Goal: Navigation & Orientation: Find specific page/section

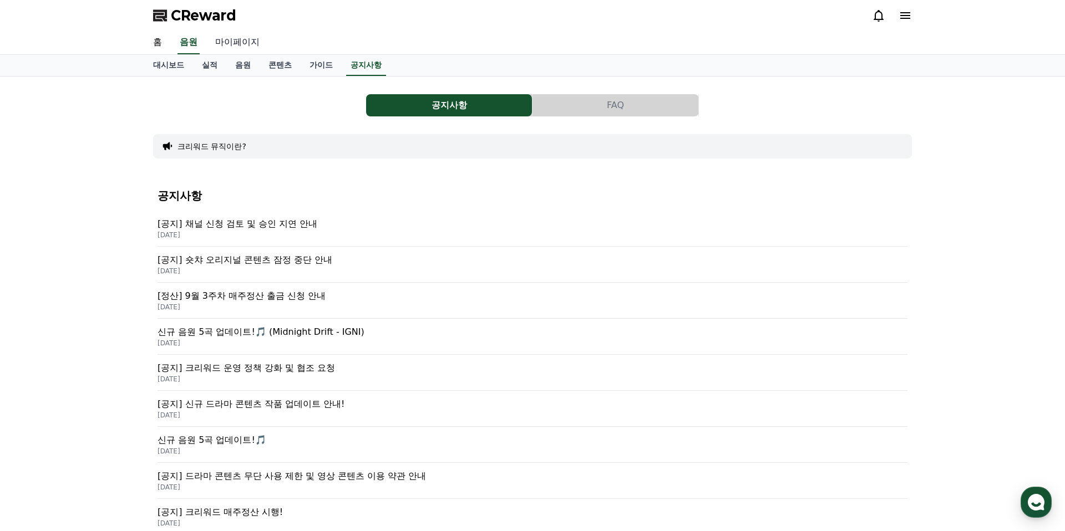
click at [238, 34] on link "마이페이지" at bounding box center [237, 42] width 62 height 23
select select "**********"
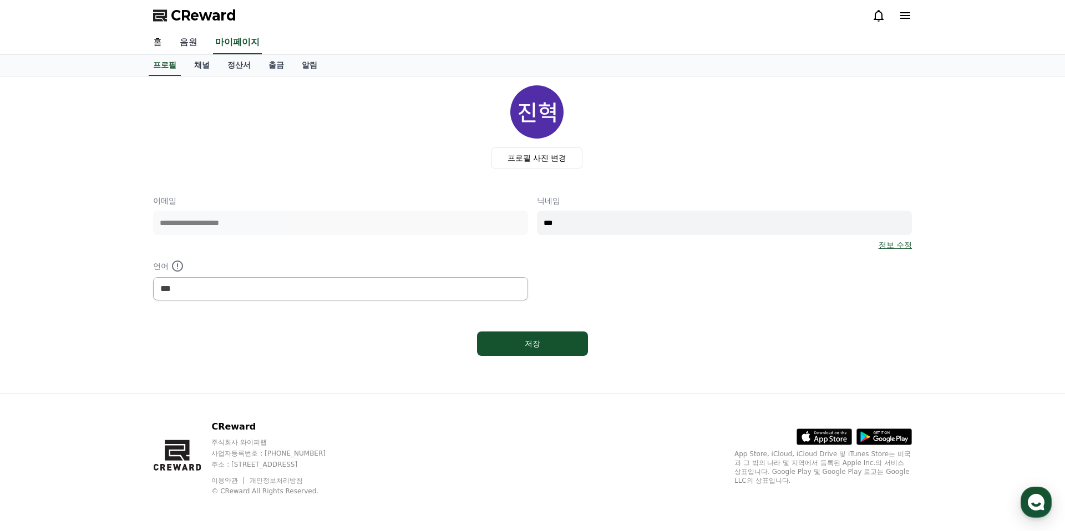
click at [184, 42] on link "음원" at bounding box center [188, 42] width 35 height 23
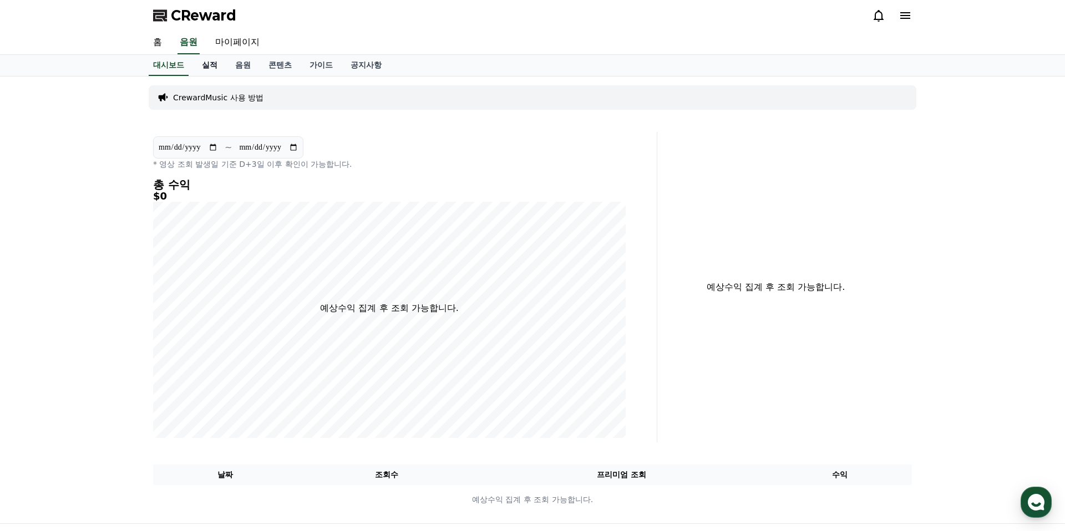
click at [212, 64] on link "실적" at bounding box center [209, 65] width 33 height 21
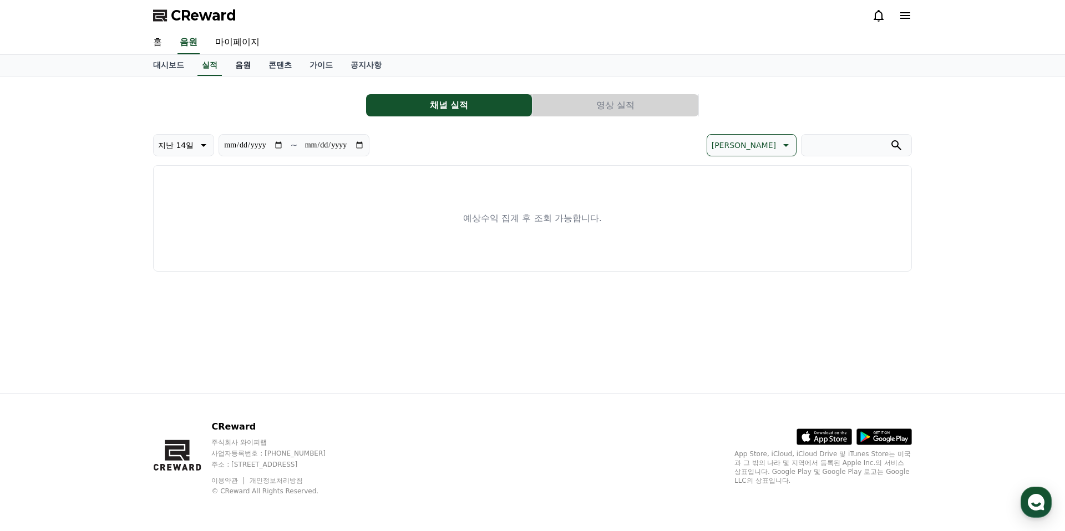
click at [238, 66] on link "음원" at bounding box center [242, 65] width 33 height 21
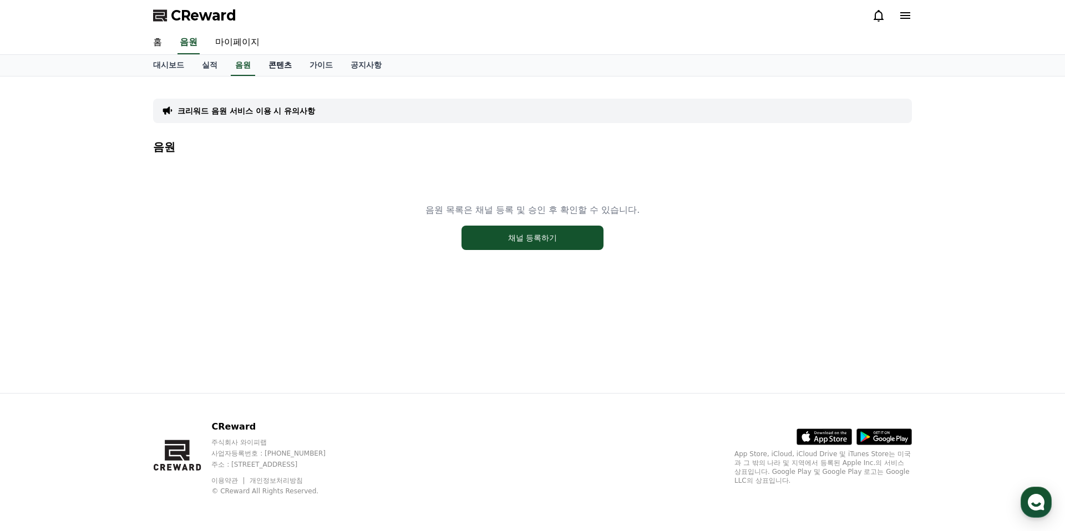
click at [277, 67] on link "콘텐츠" at bounding box center [280, 65] width 41 height 21
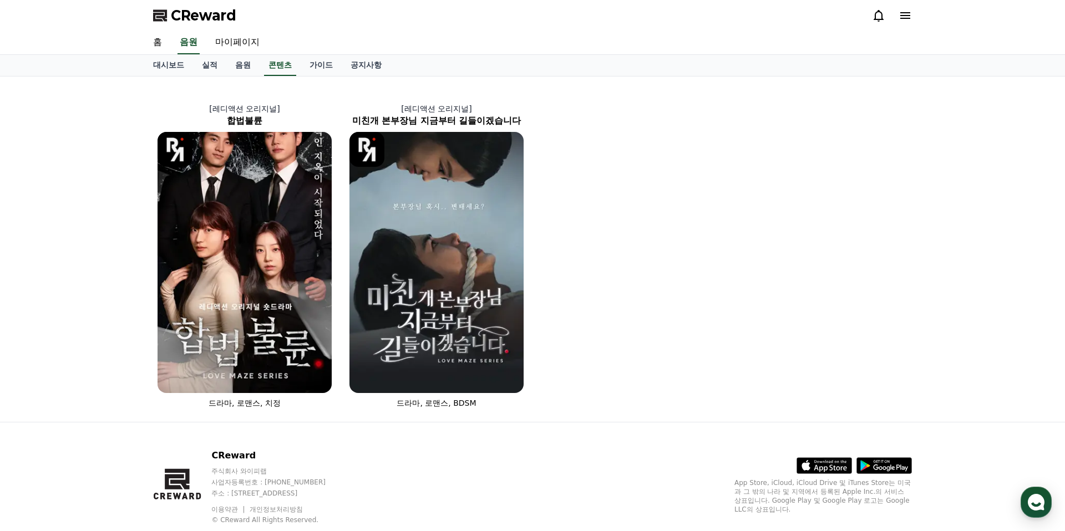
drag, startPoint x: 360, startPoint y: 69, endPoint x: 552, endPoint y: 87, distance: 192.2
click at [346, 65] on link "공지사항" at bounding box center [366, 65] width 49 height 21
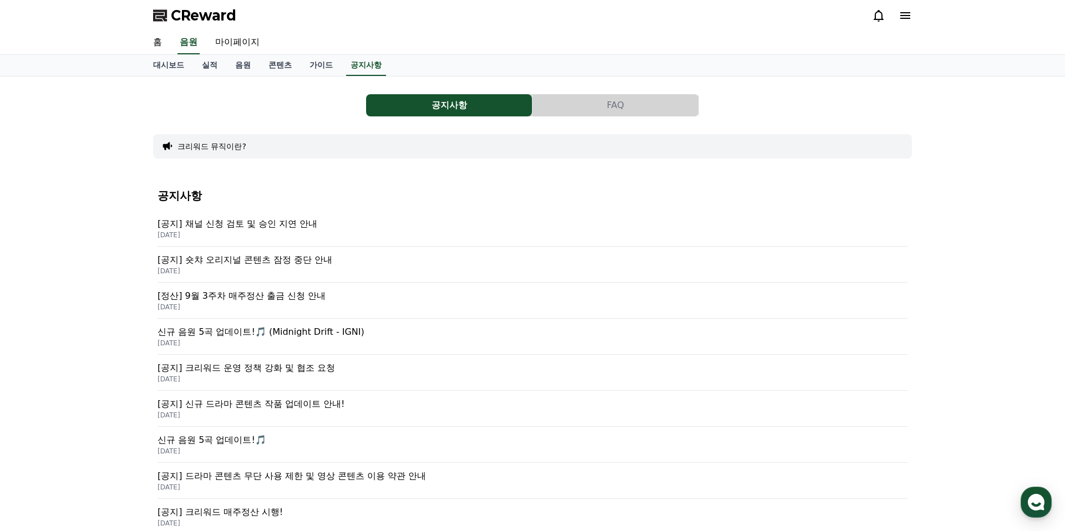
click at [273, 222] on p "[공지] 채널 신청 검토 및 승인 지연 안내" at bounding box center [532, 223] width 750 height 13
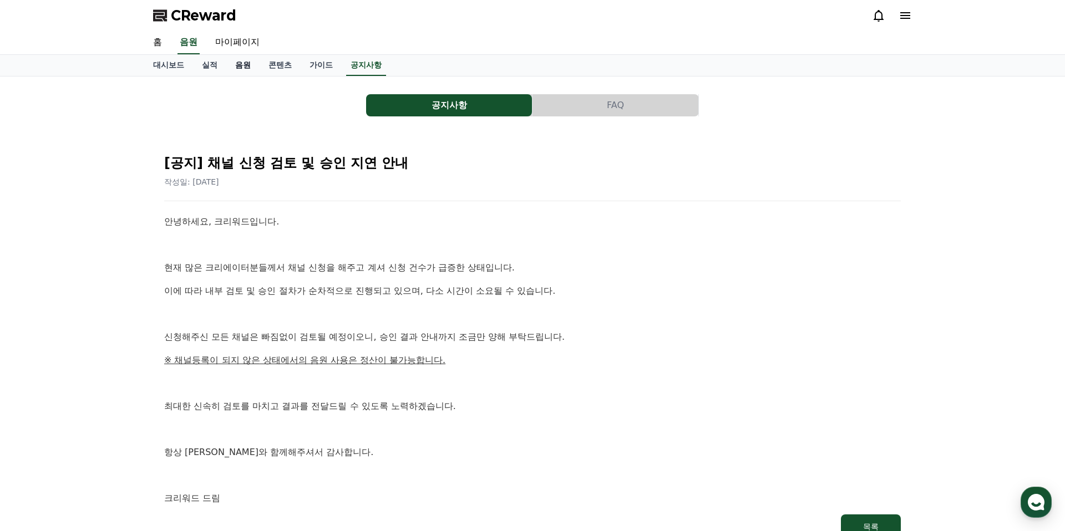
click at [234, 62] on link "음원" at bounding box center [242, 65] width 33 height 21
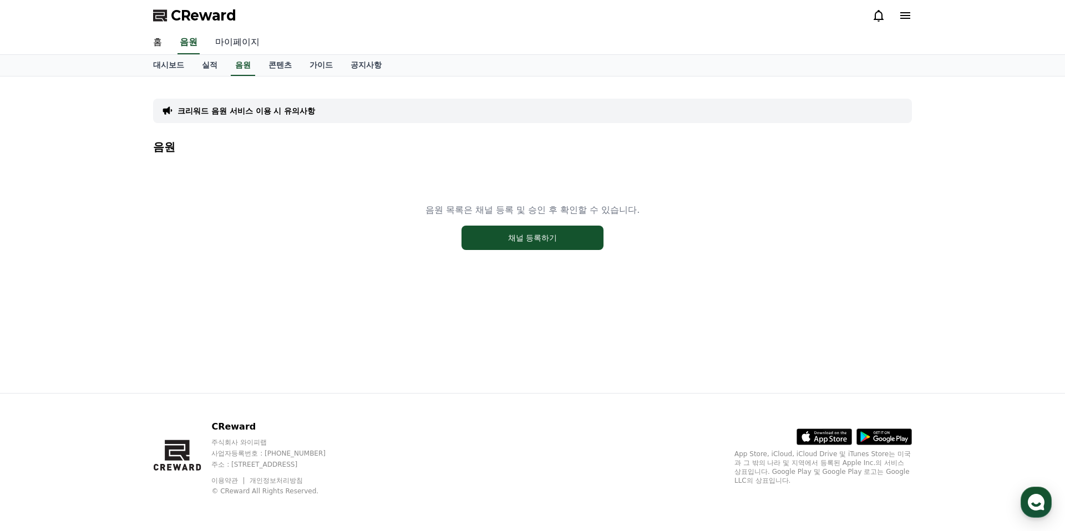
click at [220, 50] on link "마이페이지" at bounding box center [237, 42] width 62 height 23
select select "**********"
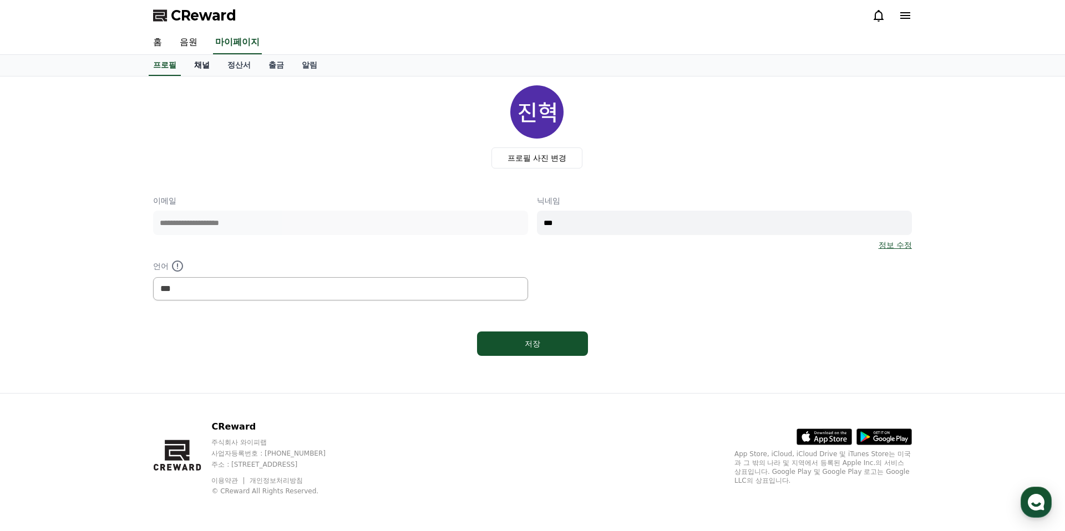
click at [206, 64] on link "채널" at bounding box center [201, 65] width 33 height 21
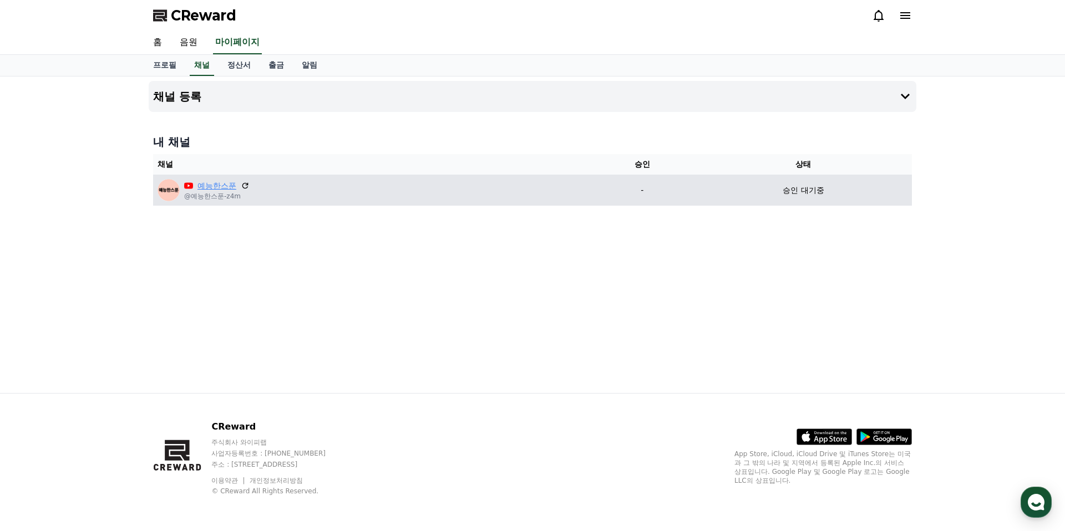
click at [215, 186] on link "예능한스푼" at bounding box center [216, 186] width 39 height 12
